Goal: Task Accomplishment & Management: Complete application form

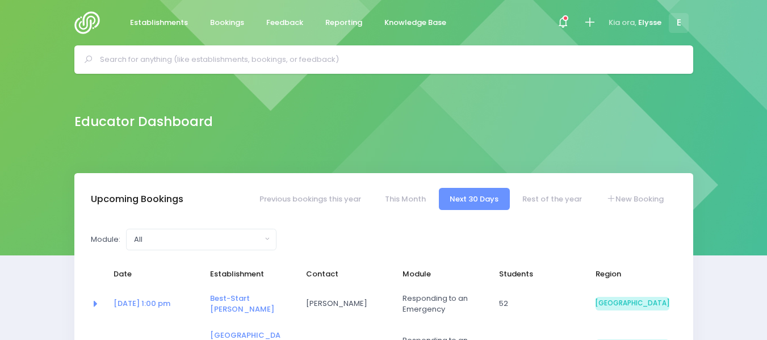
select select "5"
click at [642, 201] on link "New Booking" at bounding box center [635, 199] width 80 height 22
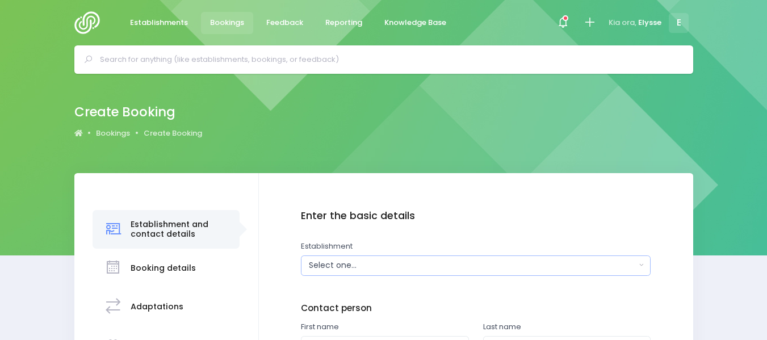
click at [363, 269] on div "Select one..." at bounding box center [472, 266] width 327 height 12
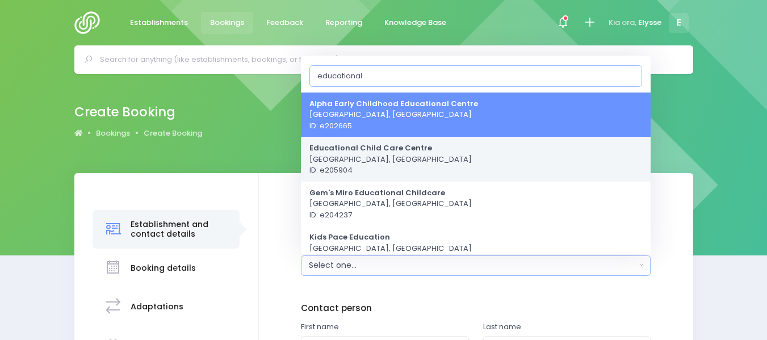
type input "educational"
click at [393, 159] on span "Educational Child Care Centre [GEOGRAPHIC_DATA], [GEOGRAPHIC_DATA] ID: e205904" at bounding box center [391, 160] width 162 height 34
select select "205904"
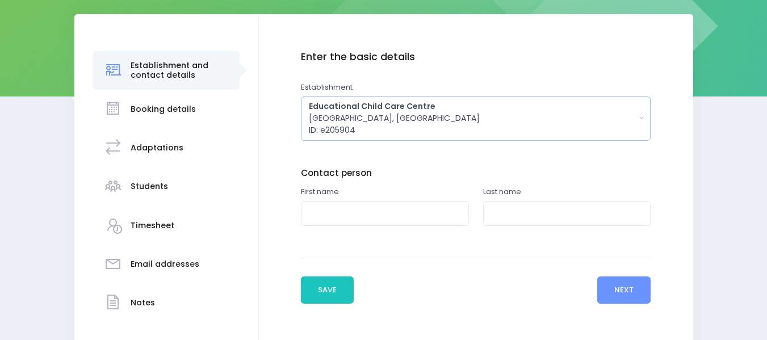
scroll to position [161, 0]
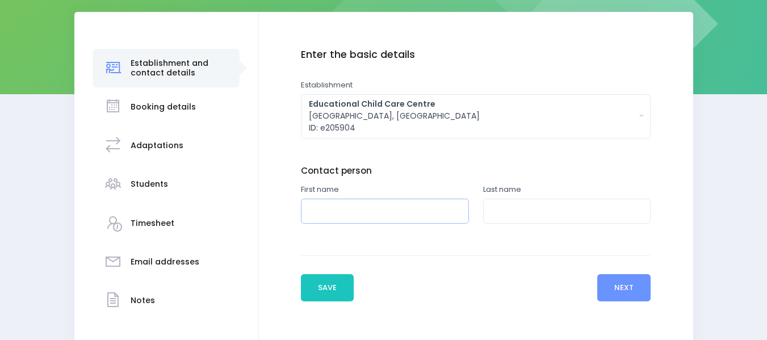
click at [340, 215] on input "text" at bounding box center [385, 212] width 168 height 26
type input "[PERSON_NAME]"
click at [544, 218] on input "text" at bounding box center [567, 212] width 168 height 26
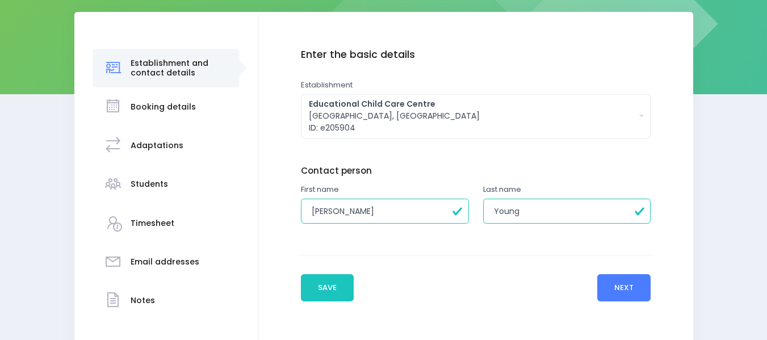
type input "Young"
click at [620, 281] on button "Next" at bounding box center [625, 287] width 54 height 27
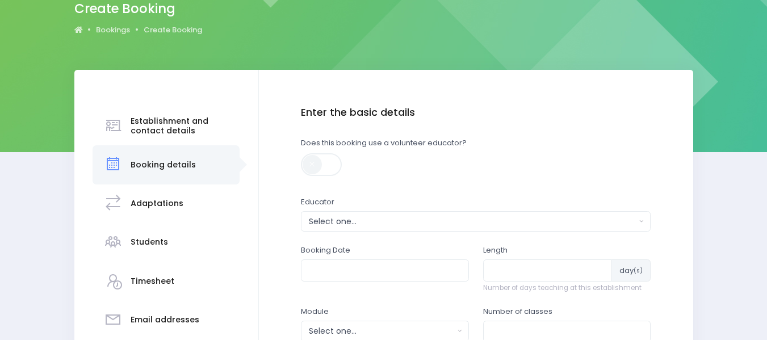
scroll to position [107, 0]
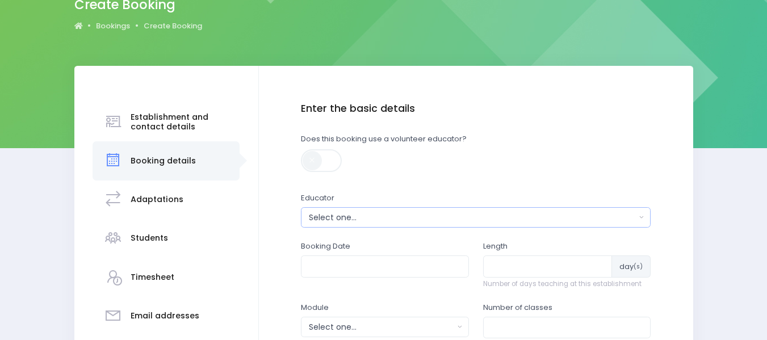
click at [361, 219] on div "Select one..." at bounding box center [472, 218] width 327 height 12
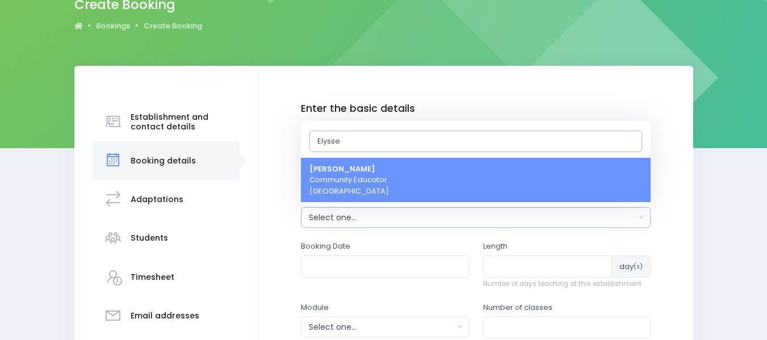
type input "Elysse"
click at [382, 178] on span "[PERSON_NAME] Community Educator [GEOGRAPHIC_DATA]" at bounding box center [350, 181] width 80 height 34
select select "319874"
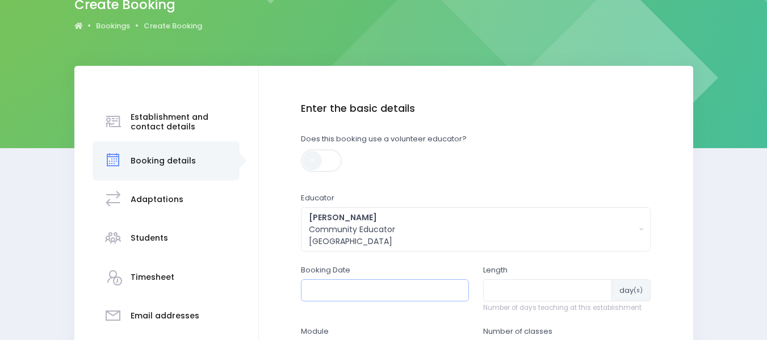
click at [339, 293] on input "text" at bounding box center [385, 290] width 168 height 22
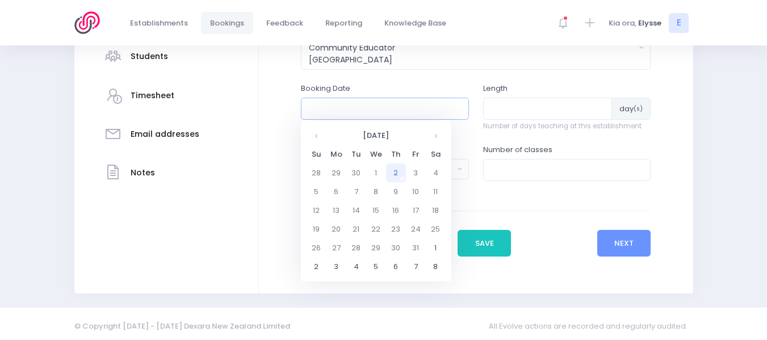
scroll to position [294, 0]
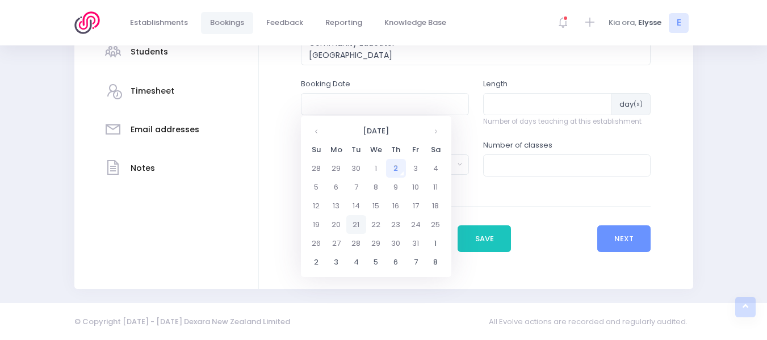
click at [357, 223] on td "21" at bounding box center [356, 224] width 20 height 19
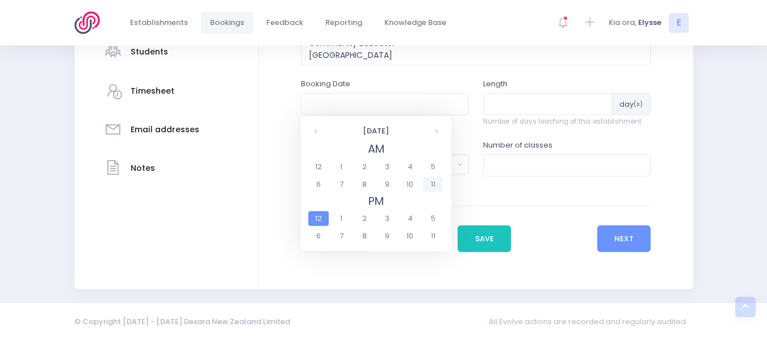
click at [431, 181] on span "11" at bounding box center [433, 184] width 20 height 15
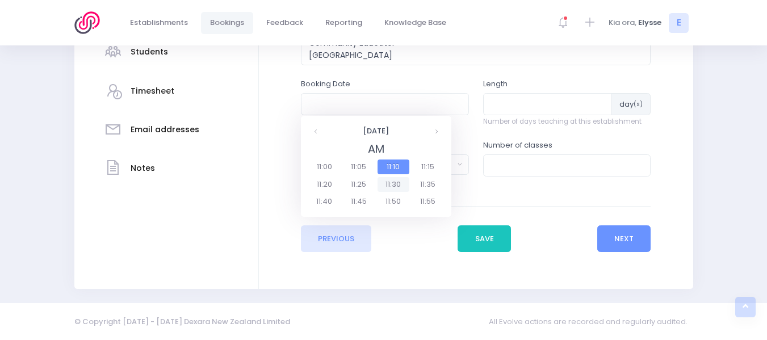
click at [391, 185] on span "11:30" at bounding box center [394, 184] width 32 height 15
type input "[DATE] 11:30 AM"
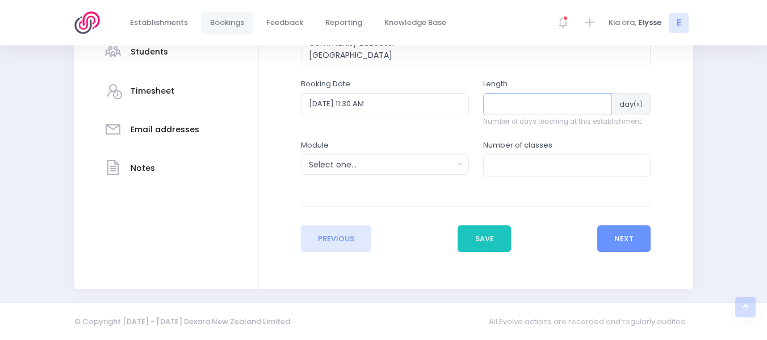
click at [502, 103] on input "number" at bounding box center [548, 104] width 130 height 22
type input "1"
click at [424, 166] on div "Select one..." at bounding box center [381, 165] width 145 height 12
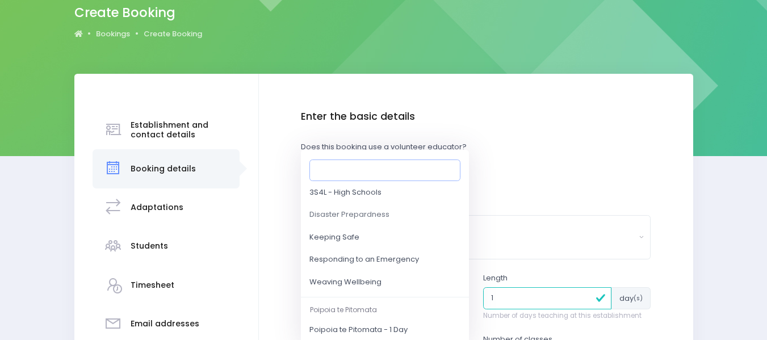
scroll to position [114, 0]
click at [358, 263] on span "Responding to an Emergency" at bounding box center [365, 259] width 110 height 11
select select "Responding to an Emergency"
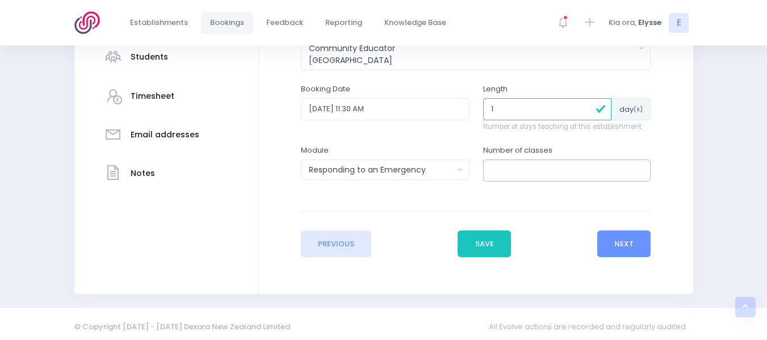
click at [523, 168] on input "number" at bounding box center [567, 171] width 168 height 22
type input "1"
click at [630, 239] on button "Next" at bounding box center [625, 244] width 54 height 27
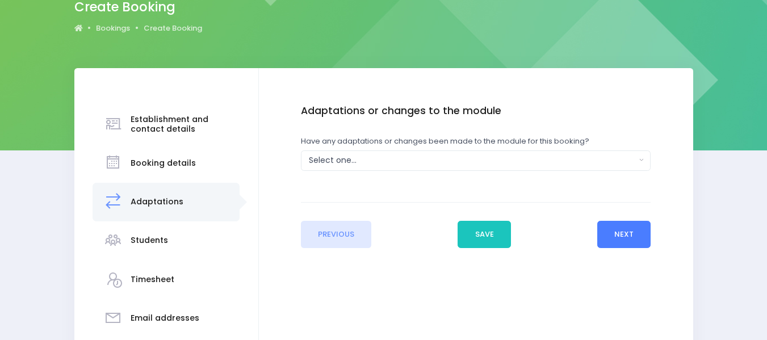
scroll to position [106, 0]
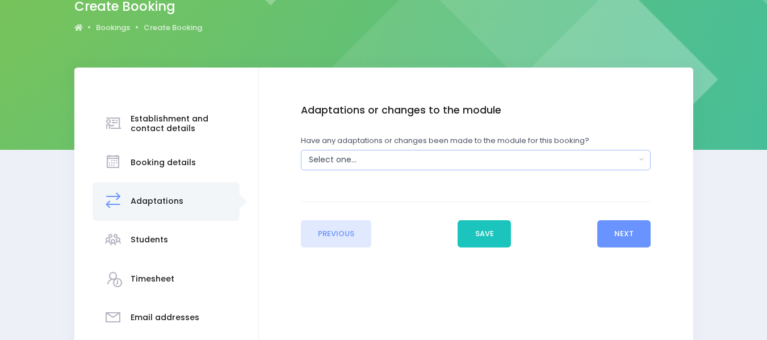
click at [374, 163] on div "Select one..." at bounding box center [472, 160] width 327 height 12
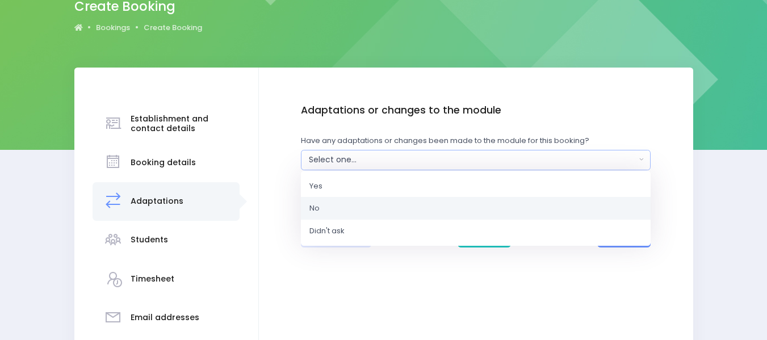
click at [325, 208] on link "No" at bounding box center [476, 208] width 350 height 23
select select "No"
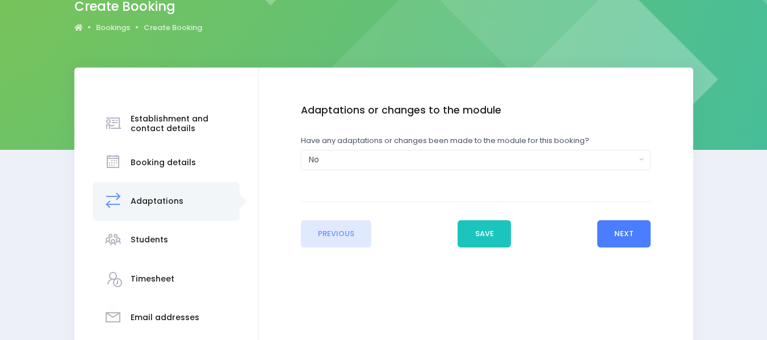
click at [623, 231] on button "Next" at bounding box center [625, 233] width 54 height 27
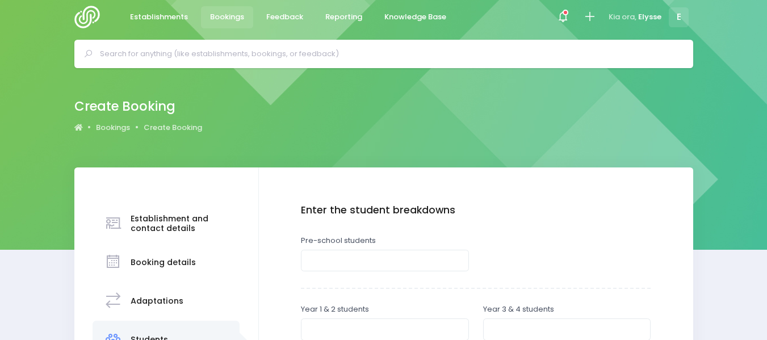
scroll to position [0, 0]
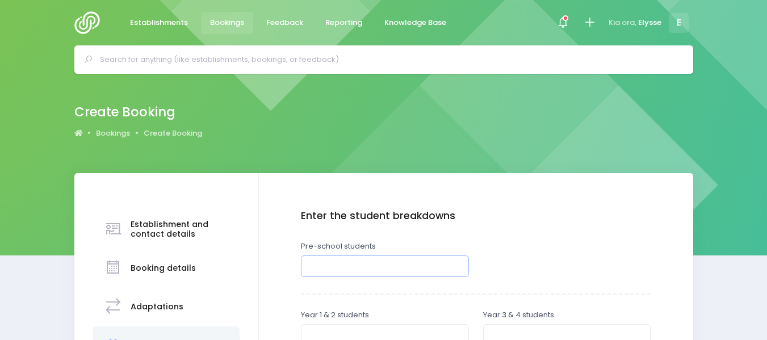
click at [357, 266] on input "number" at bounding box center [385, 267] width 168 height 22
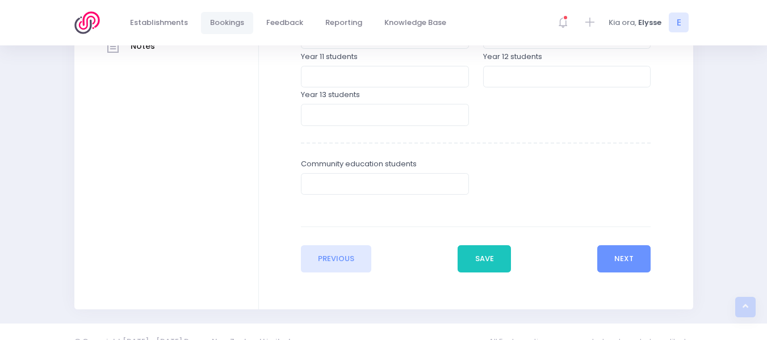
scroll to position [436, 0]
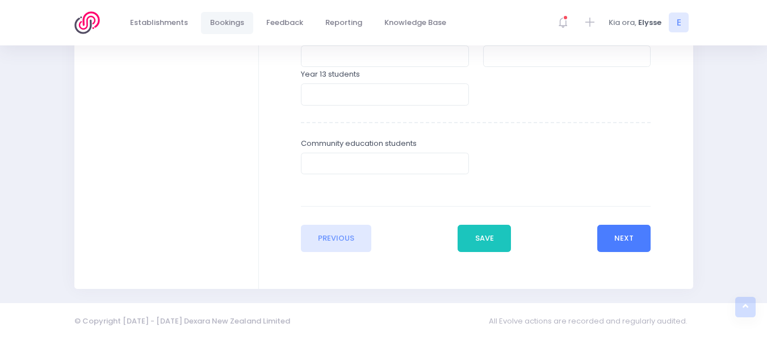
type input "25"
click at [612, 236] on button "Next" at bounding box center [625, 238] width 54 height 27
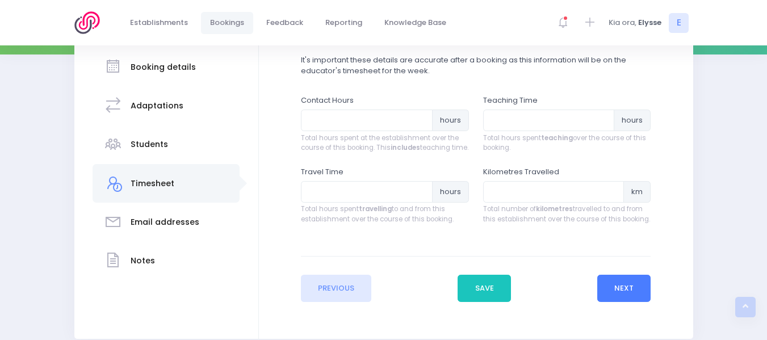
scroll to position [202, 0]
click at [350, 121] on input "number" at bounding box center [367, 120] width 132 height 22
type input "1"
click at [496, 114] on input "number" at bounding box center [549, 120] width 132 height 22
type input ".30"
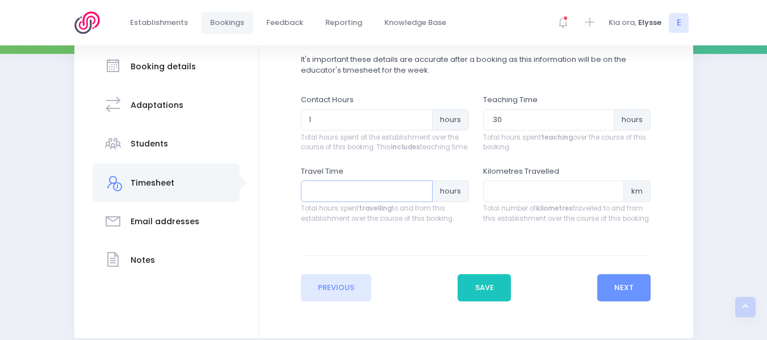
click at [343, 202] on input "number" at bounding box center [367, 192] width 132 height 22
type input ".45"
click at [631, 289] on button "Next" at bounding box center [625, 287] width 54 height 27
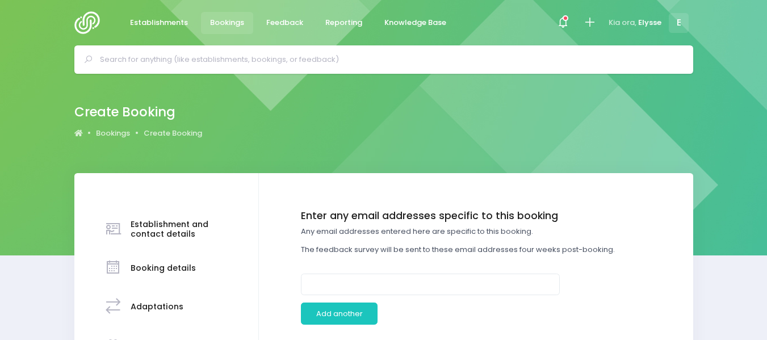
scroll to position [78, 0]
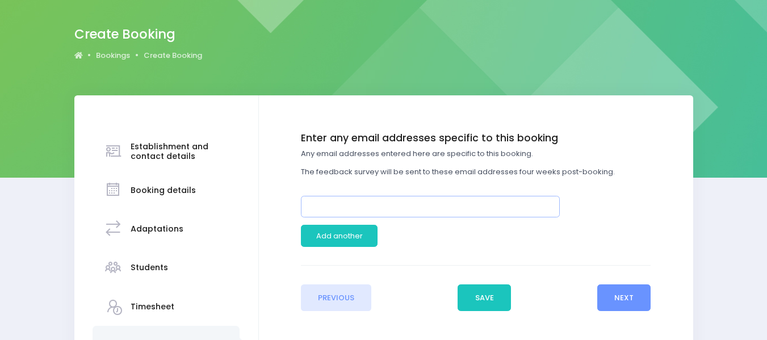
click at [378, 208] on input "email" at bounding box center [430, 207] width 259 height 22
paste input "[EMAIL_ADDRESS][DOMAIN_NAME]"
type input "[EMAIL_ADDRESS][DOMAIN_NAME]"
click at [624, 299] on button "Next" at bounding box center [625, 298] width 54 height 27
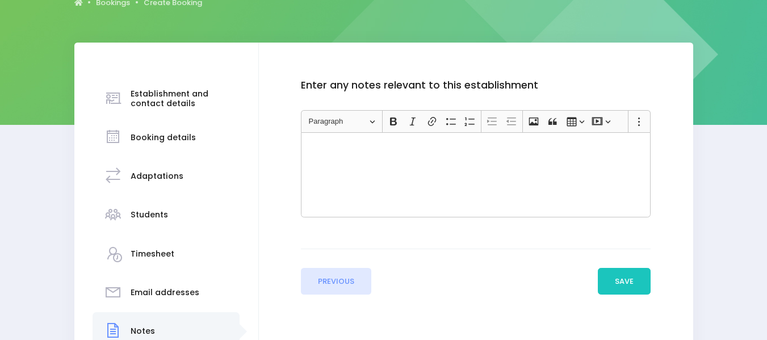
scroll to position [132, 0]
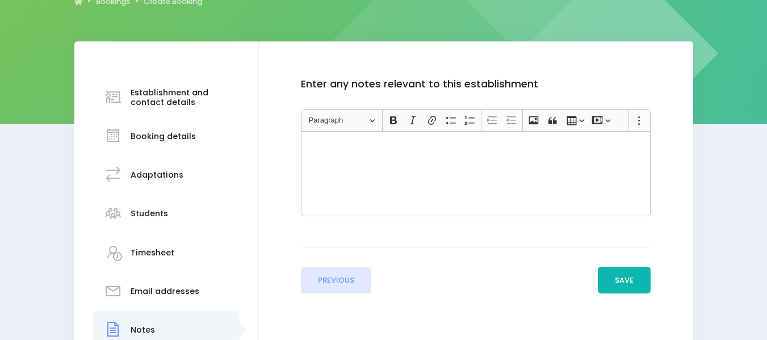
click at [619, 278] on button "Save" at bounding box center [624, 280] width 53 height 27
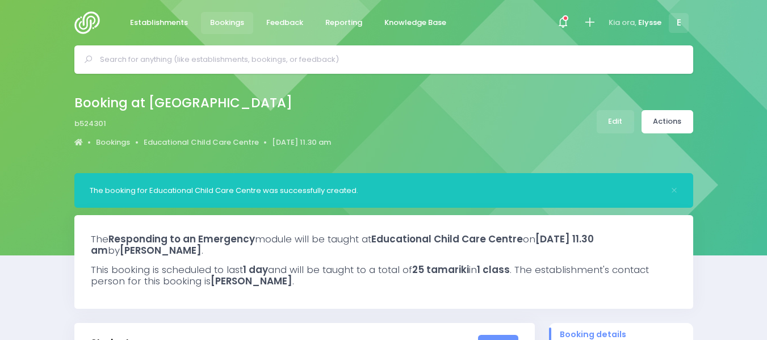
select select "5"
click at [674, 115] on link "Actions" at bounding box center [668, 121] width 52 height 23
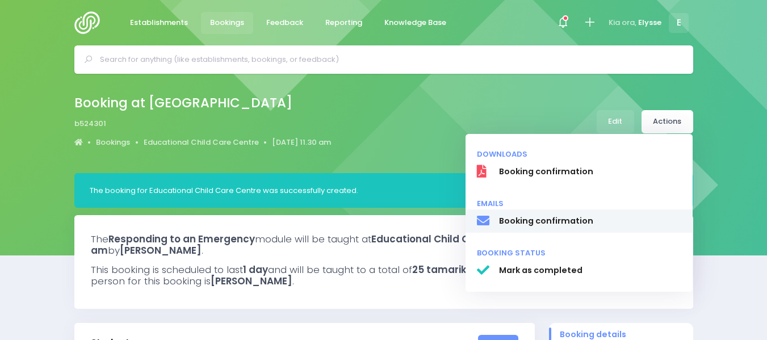
click at [554, 226] on span "Booking confirmation" at bounding box center [590, 221] width 183 height 12
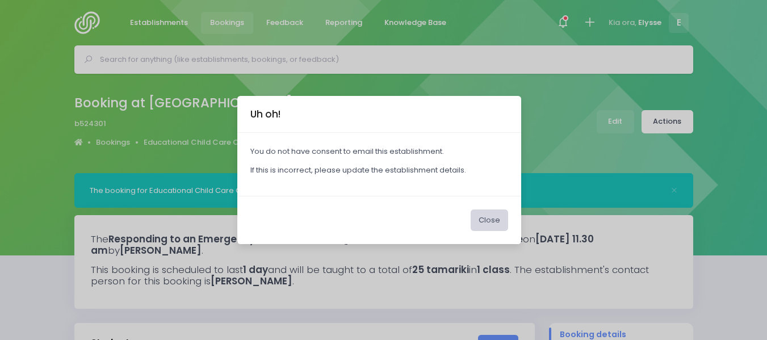
click at [488, 223] on button "Close" at bounding box center [489, 221] width 37 height 22
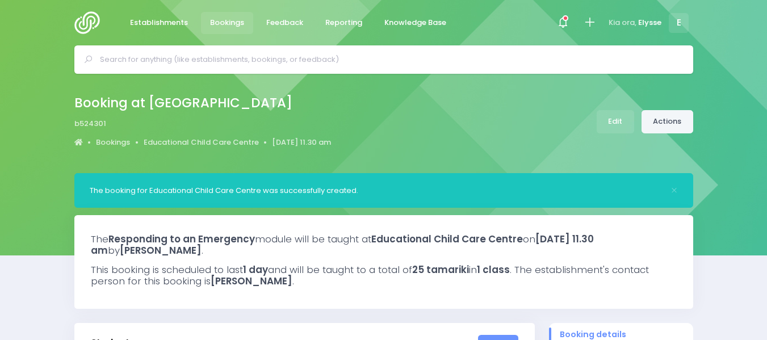
click at [668, 127] on link "Actions" at bounding box center [668, 121] width 52 height 23
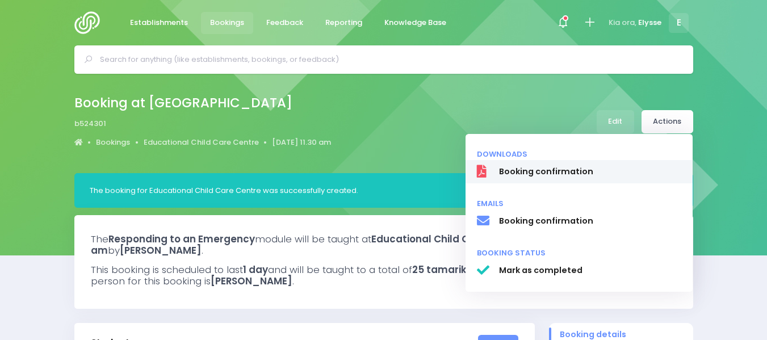
click at [568, 169] on span "Booking confirmation" at bounding box center [590, 172] width 183 height 12
